Goal: Transaction & Acquisition: Purchase product/service

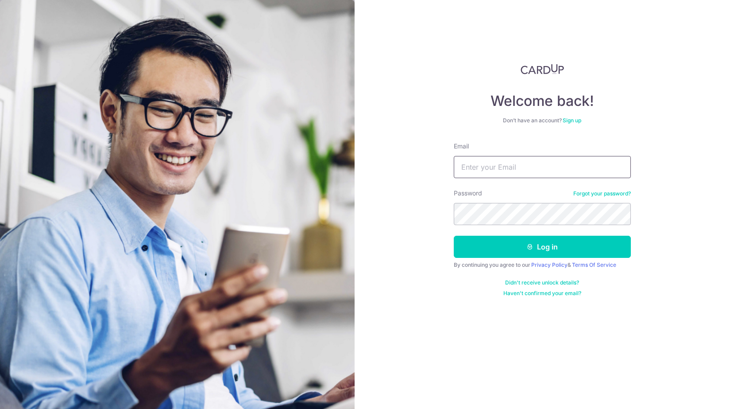
type input "lawns_samba.0v@icloud.com"
click at [542, 247] on button "Log in" at bounding box center [542, 247] width 177 height 22
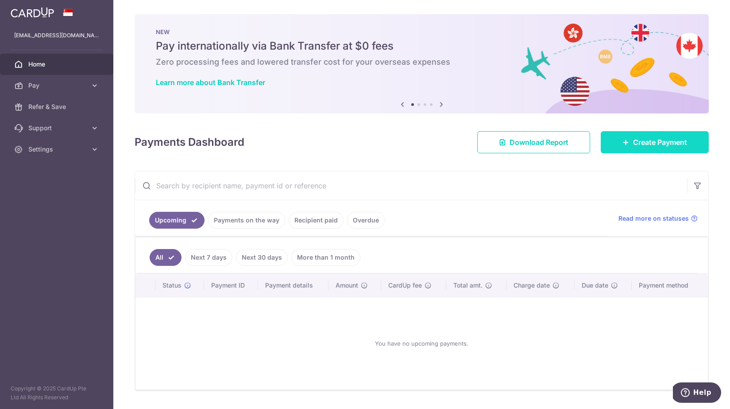
click at [633, 140] on span "Create Payment" at bounding box center [660, 142] width 54 height 11
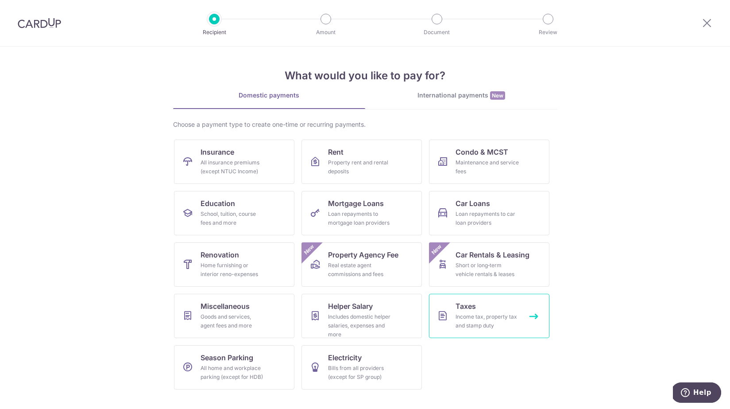
click at [486, 317] on div "Income tax, property tax and stamp duty" at bounding box center [488, 321] width 64 height 18
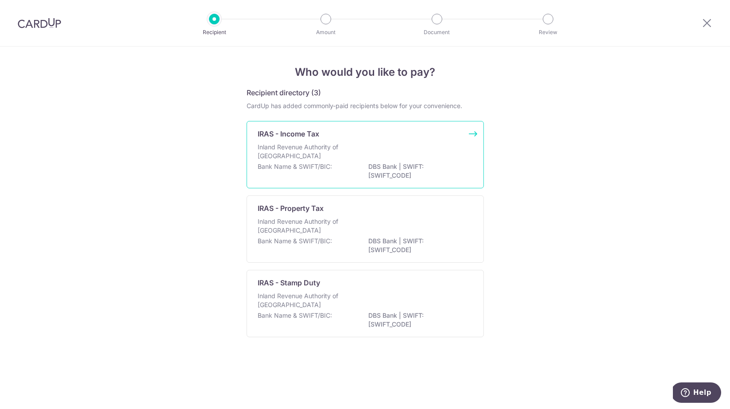
click at [371, 158] on div "Inland Revenue Authority of Singapore" at bounding box center [365, 152] width 215 height 19
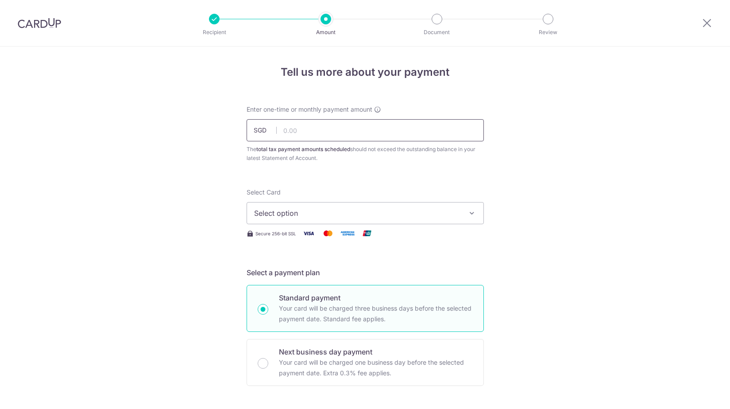
click at [448, 131] on input "text" at bounding box center [365, 130] width 237 height 22
click at [394, 216] on span "Select option" at bounding box center [357, 213] width 206 height 11
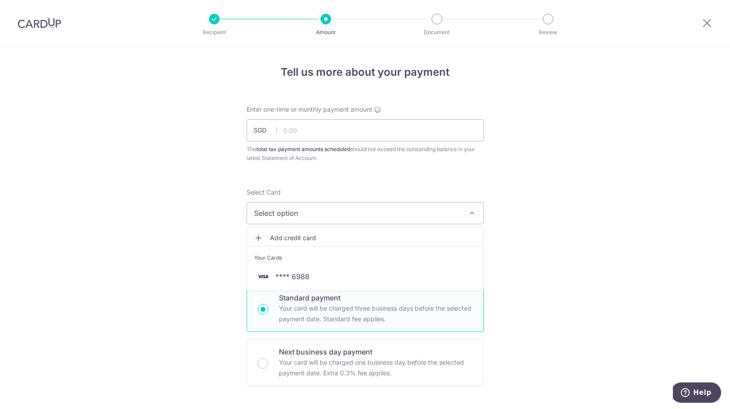
click at [300, 231] on link "Add credit card" at bounding box center [365, 238] width 237 height 16
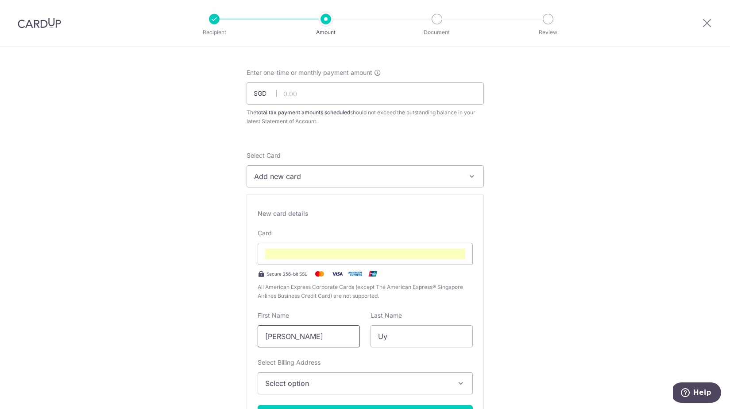
scroll to position [89, 0]
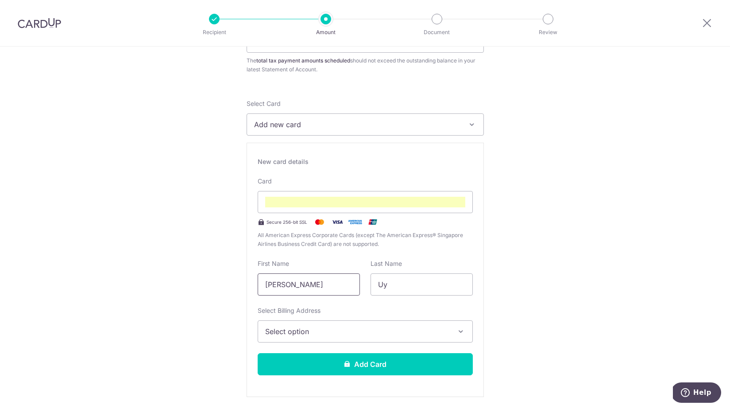
click at [341, 278] on input "[PERSON_NAME]" at bounding box center [309, 284] width 102 height 22
type input "Jansen"
click at [307, 324] on button "Select option" at bounding box center [365, 331] width 215 height 22
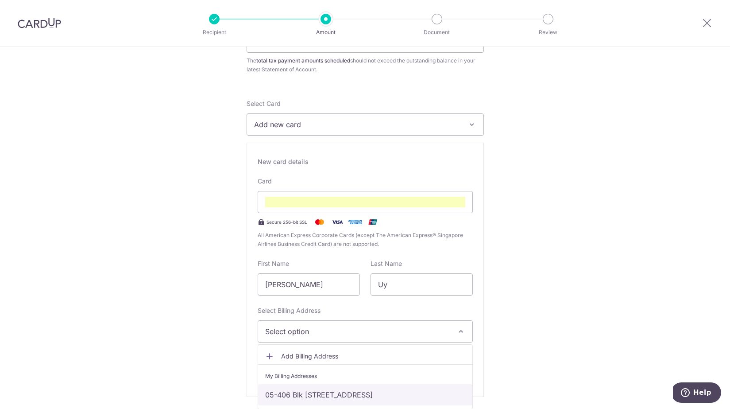
click at [303, 396] on link "05-406 Blk [STREET_ADDRESS]" at bounding box center [365, 394] width 214 height 21
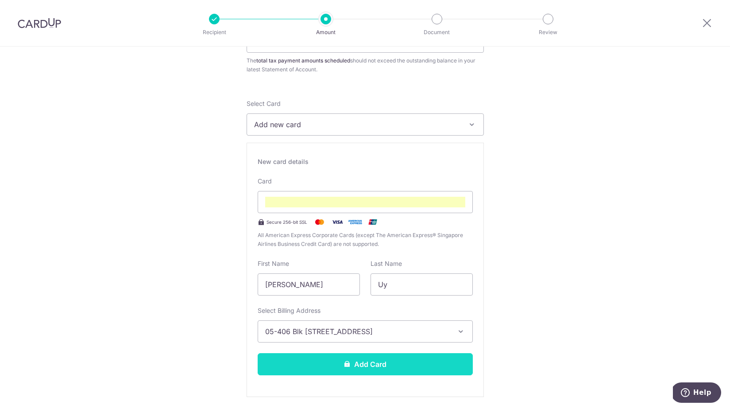
click at [361, 365] on button "Add Card" at bounding box center [365, 364] width 215 height 22
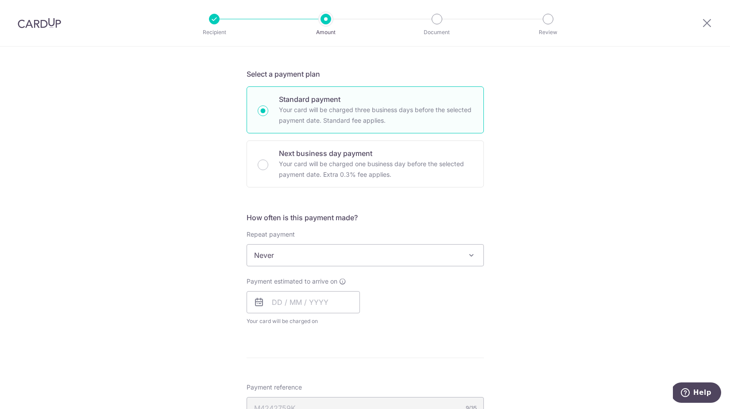
scroll to position [200, 0]
click at [315, 256] on span "Never" at bounding box center [365, 253] width 237 height 21
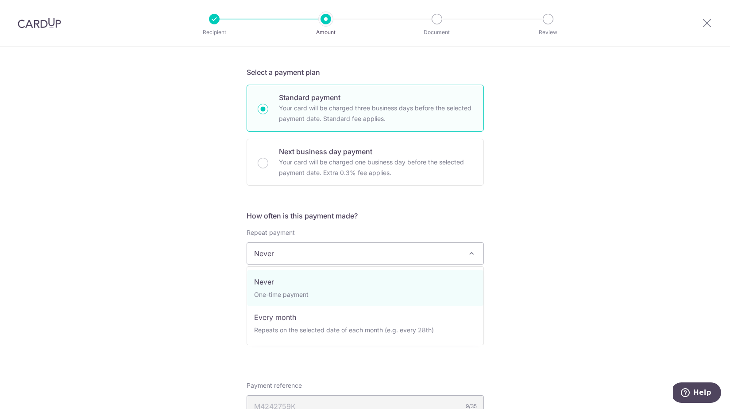
click at [315, 256] on span "Never" at bounding box center [365, 253] width 237 height 21
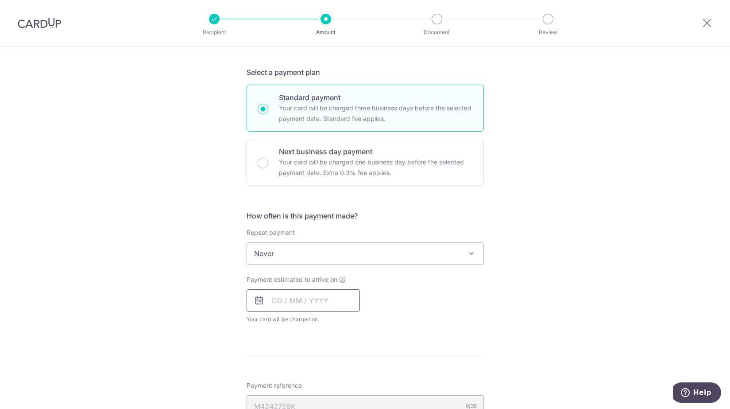
click at [320, 306] on input "text" at bounding box center [303, 300] width 113 height 22
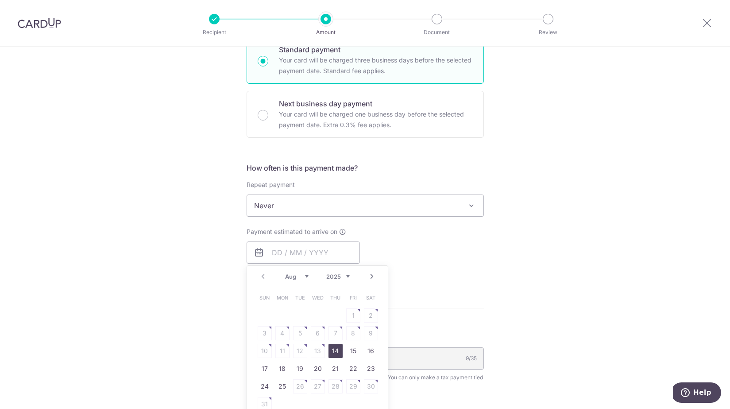
click at [339, 354] on link "14" at bounding box center [336, 351] width 14 height 14
type input "[DATE]"
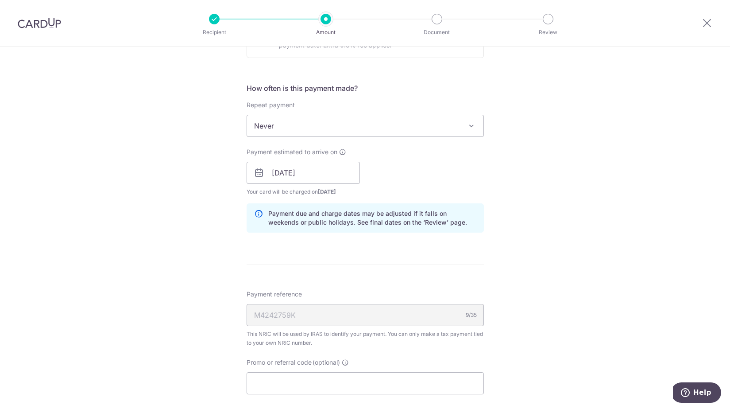
scroll to position [420, 0]
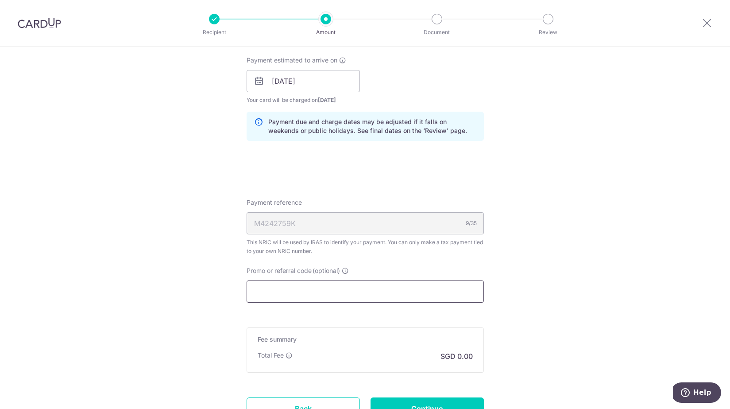
click at [357, 295] on input "Promo or referral code (optional)" at bounding box center [365, 291] width 237 height 22
paste input "MCTAX25N"
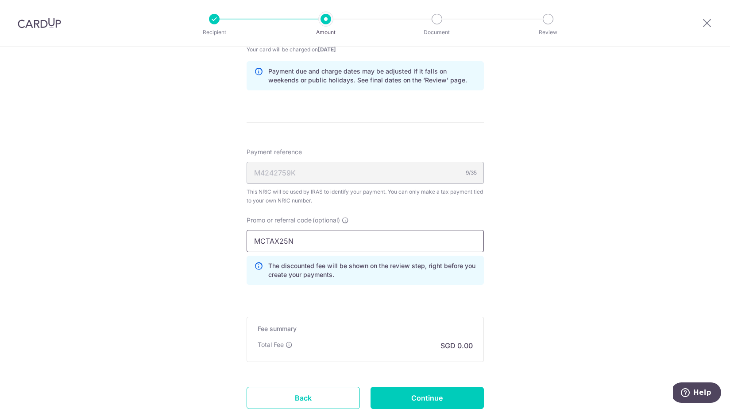
scroll to position [470, 0]
type input "MCTAX25N"
click at [404, 296] on form "Enter one-time or monthly payment amount SGD The total tax payment amounts sche…" at bounding box center [365, 34] width 237 height 799
click at [434, 302] on form "Enter one-time or monthly payment amount SGD The total tax payment amounts sche…" at bounding box center [365, 34] width 237 height 799
click at [501, 291] on div "Tell us more about your payment Enter one-time or monthly payment amount SGD Th…" at bounding box center [365, 25] width 730 height 899
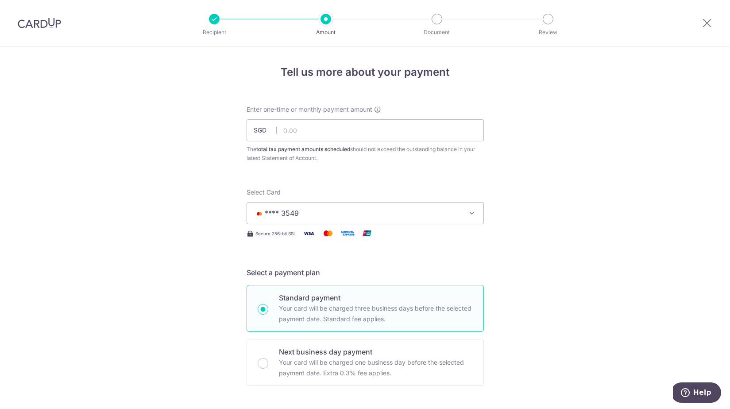
scroll to position [0, 0]
click at [388, 129] on input "text" at bounding box center [365, 130] width 237 height 22
paste input "5,137.83"
type input "5,137.83"
click at [419, 159] on div "The total tax payment amounts scheduled should not exceed the outstanding balan…" at bounding box center [365, 154] width 237 height 18
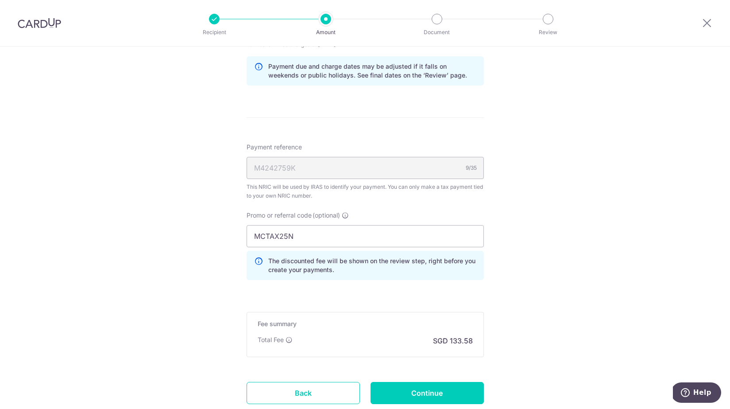
scroll to position [475, 0]
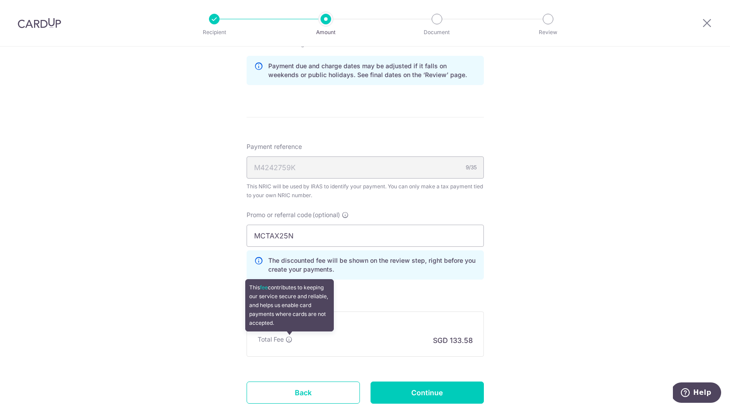
click at [289, 340] on icon at bounding box center [289, 339] width 7 height 7
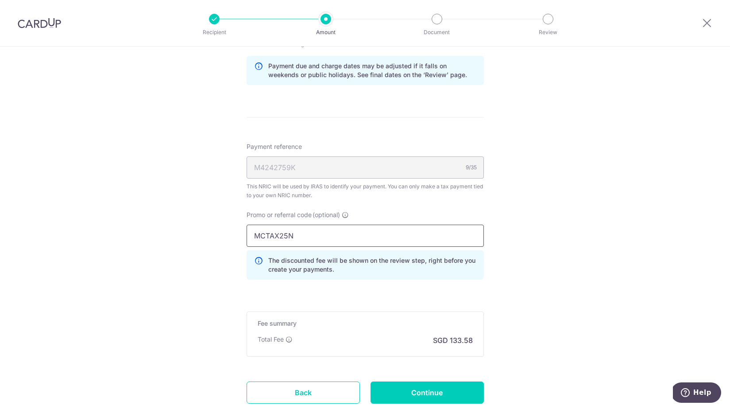
click at [303, 237] on input "MCTAX25N" at bounding box center [365, 236] width 237 height 22
click button "Add Card" at bounding box center [0, 0] width 0 height 0
click at [418, 388] on input "Continue" at bounding box center [427, 392] width 113 height 22
type input "Create Schedule"
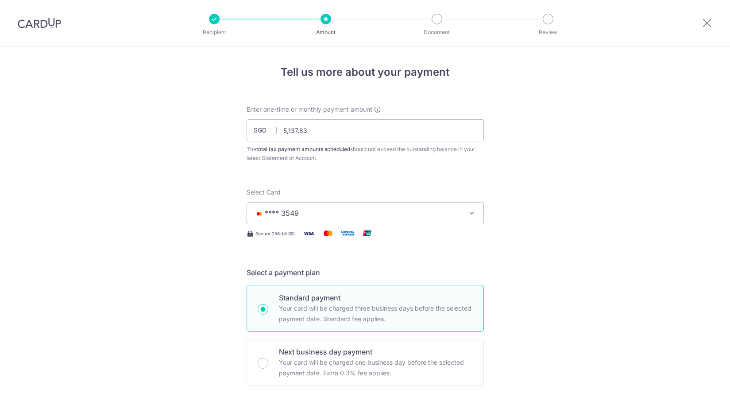
scroll to position [549, 0]
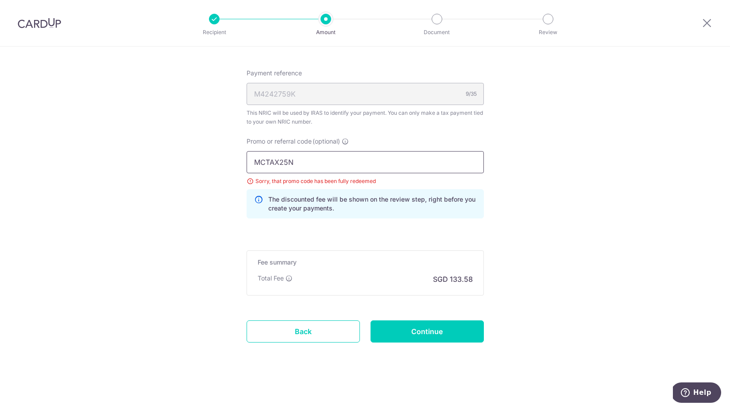
click at [393, 171] on input "MCTAX25N" at bounding box center [365, 162] width 237 height 22
type input "MCTAX25"
click at [403, 325] on input "Continue" at bounding box center [427, 331] width 113 height 22
type input "Update Schedule"
